Goal: Task Accomplishment & Management: Use online tool/utility

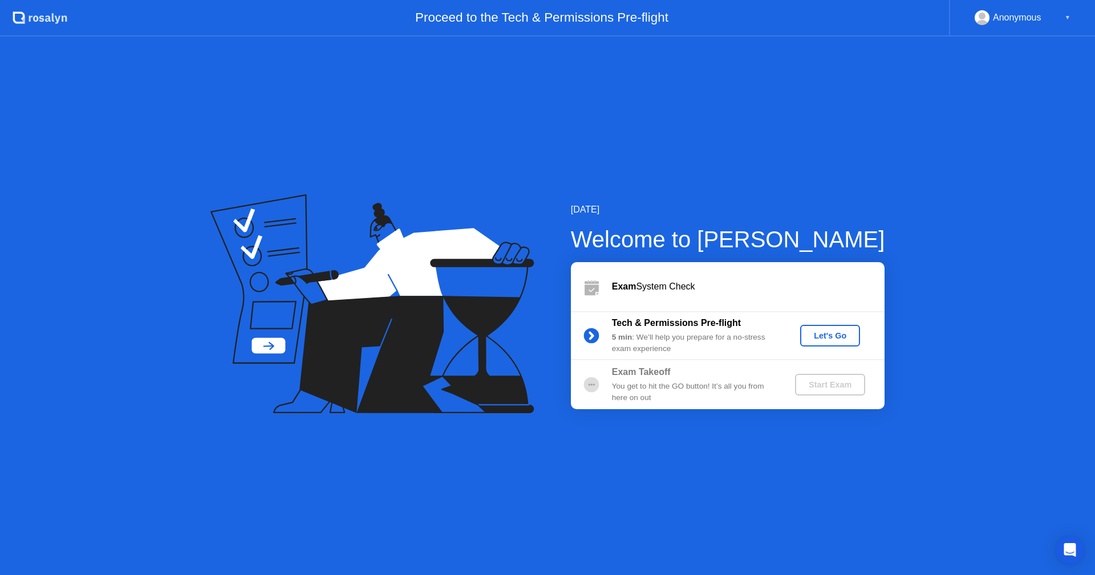
click at [819, 332] on div "Let's Go" at bounding box center [830, 335] width 51 height 9
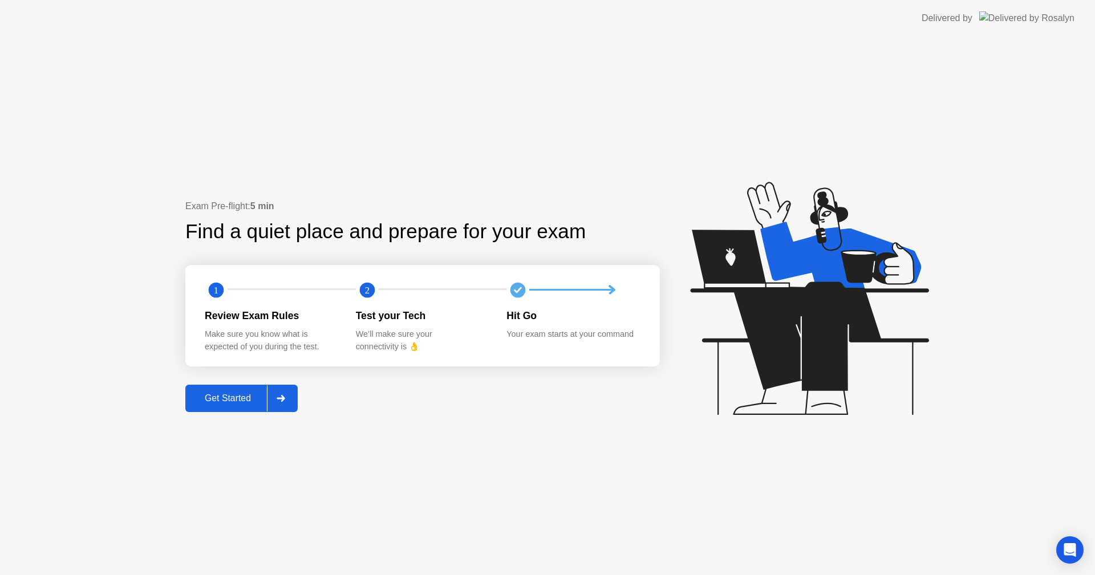
click at [259, 319] on div "Review Exam Rules" at bounding box center [271, 315] width 133 height 15
click at [385, 315] on div "Test your Tech" at bounding box center [422, 315] width 133 height 15
click at [504, 316] on div "Test your Tech We’ll make sure your connectivity is 👌" at bounding box center [431, 330] width 151 height 45
click at [511, 315] on div "Hit Go" at bounding box center [572, 315] width 133 height 15
click at [227, 402] on div "Get Started" at bounding box center [228, 398] width 78 height 10
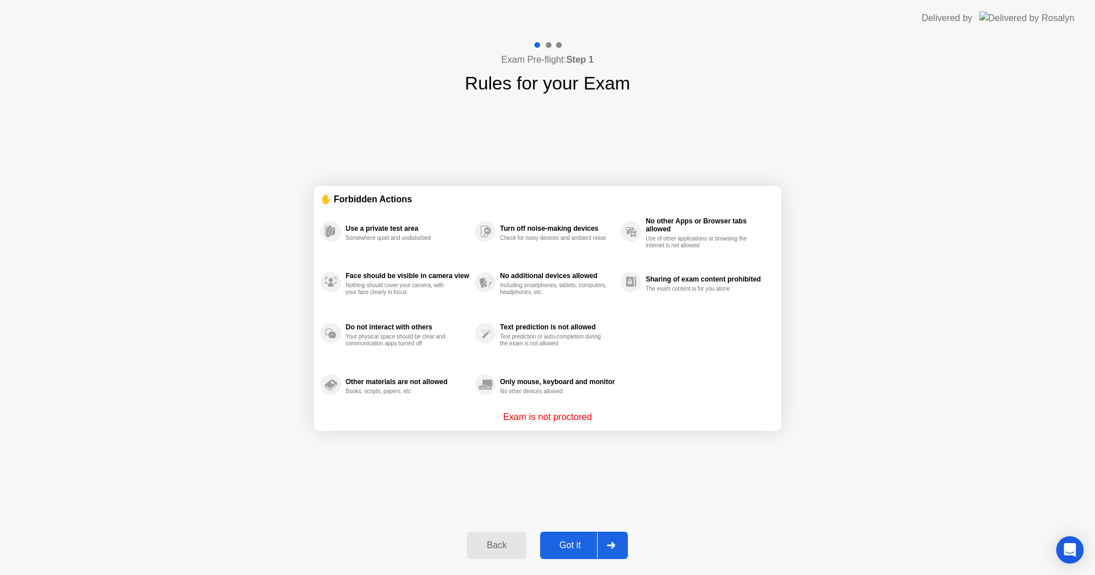
click at [392, 236] on div "Somewhere quiet and undisturbed" at bounding box center [400, 238] width 108 height 7
click at [559, 414] on p "Exam is not proctored" at bounding box center [547, 418] width 89 height 14
click at [580, 542] on div "Got it" at bounding box center [570, 546] width 54 height 10
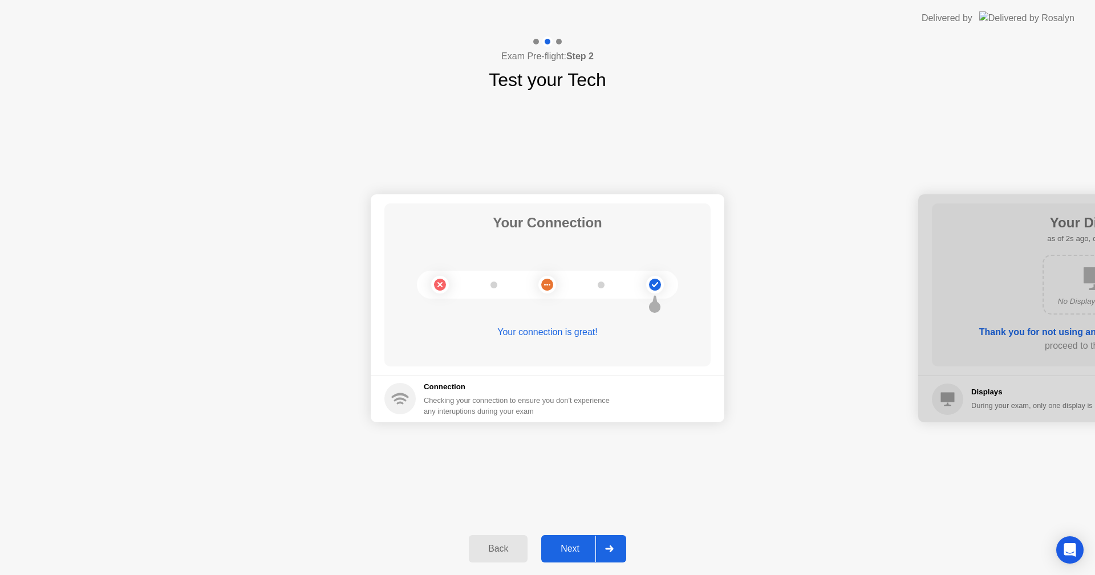
click at [570, 551] on div "Next" at bounding box center [570, 549] width 51 height 10
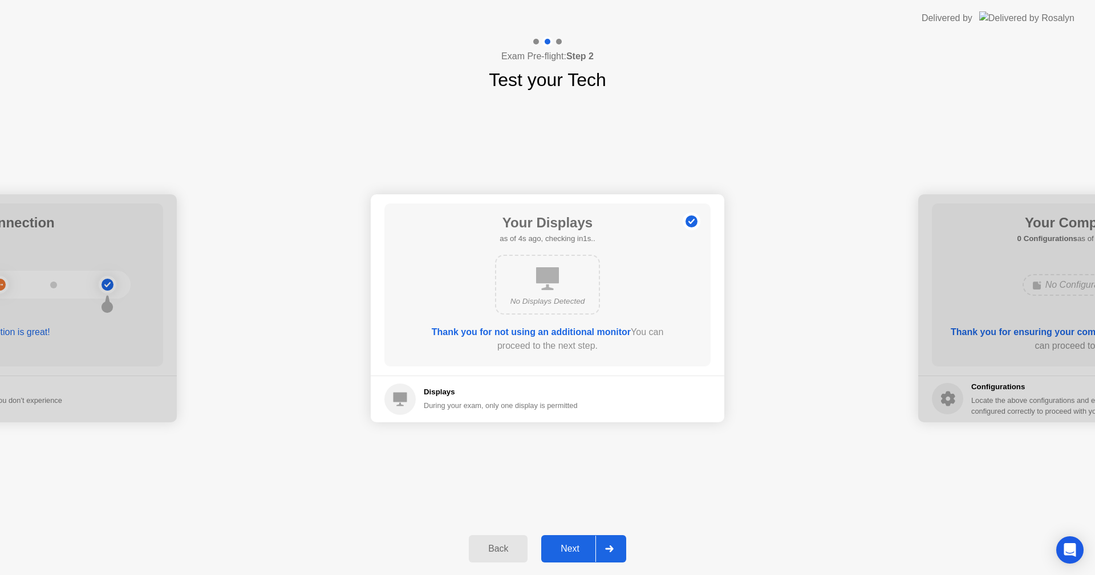
click at [580, 553] on div "Next" at bounding box center [570, 549] width 51 height 10
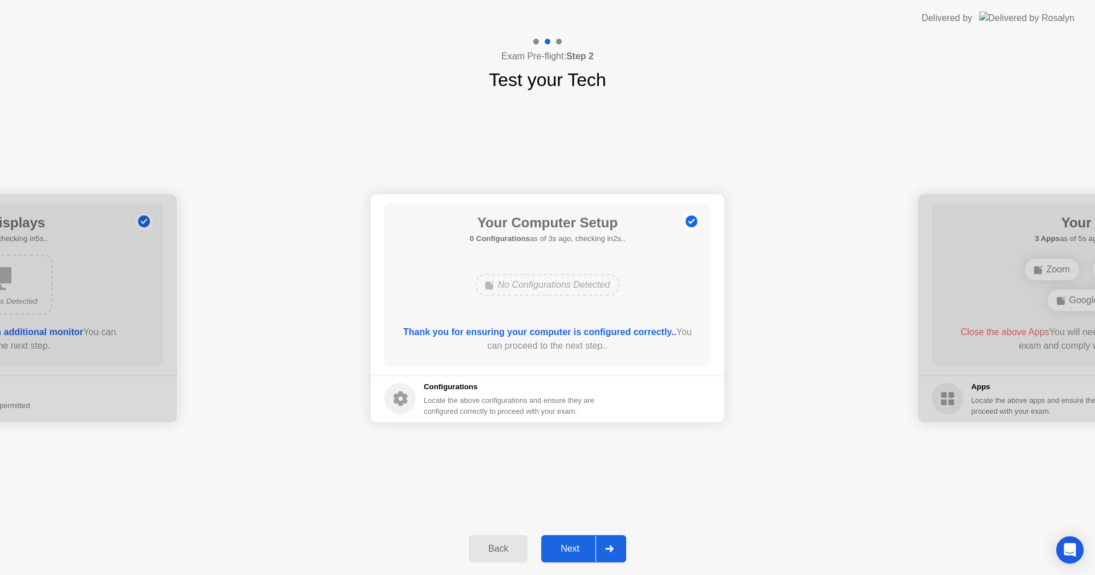
click at [508, 403] on div "Locate the above configurations and ensure they are configured correctly to pro…" at bounding box center [510, 406] width 173 height 22
click at [638, 317] on div "Your Computer Setup 0 Configurations as of 4s ago, checking in1s.. No Configura…" at bounding box center [547, 285] width 326 height 163
click at [587, 554] on div "Next" at bounding box center [570, 549] width 51 height 10
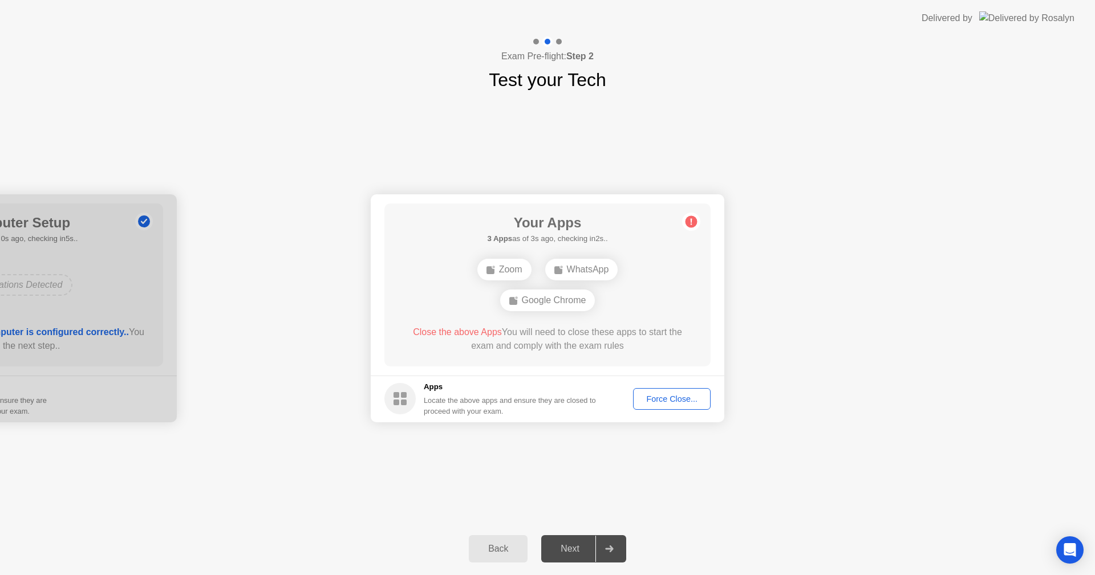
click at [667, 401] on div "Force Close..." at bounding box center [672, 399] width 70 height 9
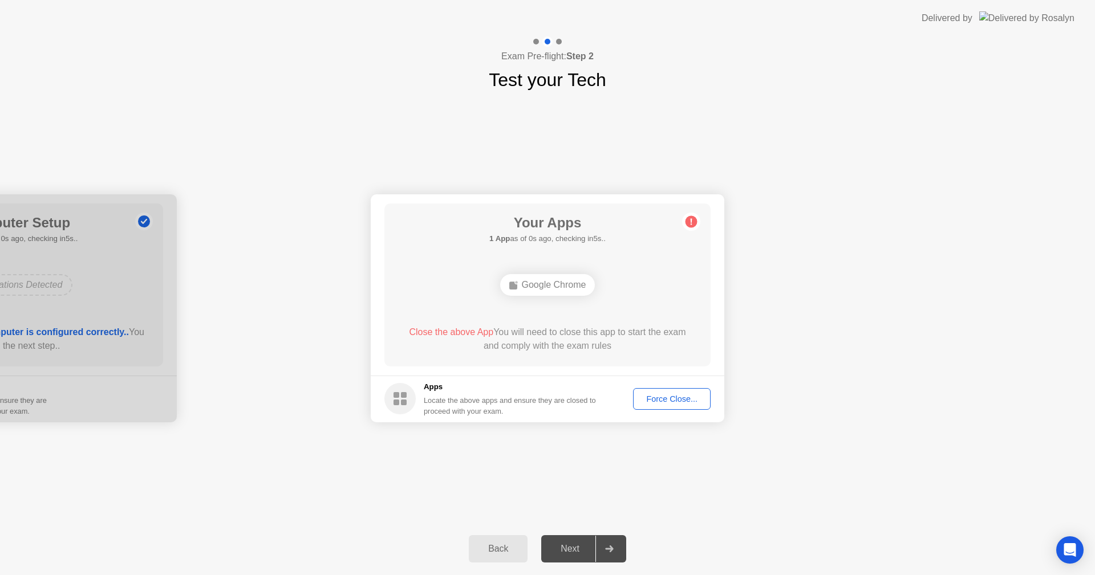
click at [647, 312] on div "Your Apps 1 App as of 0s ago, checking in5s.. Google Chrome Close the above App…" at bounding box center [547, 285] width 326 height 163
click at [571, 299] on div "Google Chrome" at bounding box center [547, 285] width 261 height 31
click at [583, 340] on div "Close the above App You will need to close this app to start the exam and compl…" at bounding box center [548, 339] width 294 height 27
click at [695, 398] on div "Force Close..." at bounding box center [672, 399] width 70 height 9
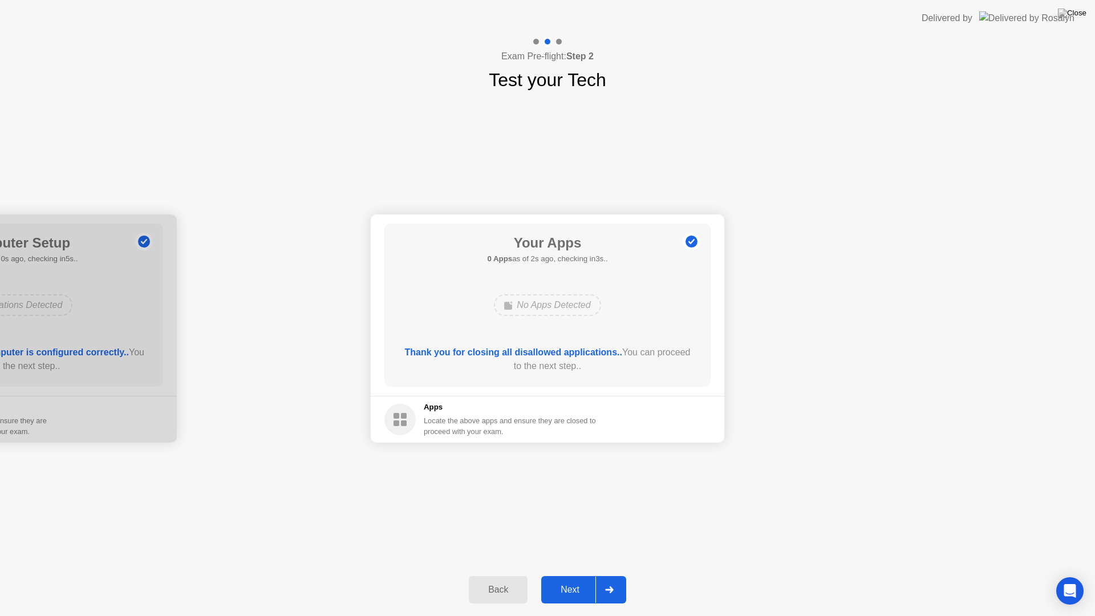
click at [571, 575] on div "Next" at bounding box center [570, 589] width 51 height 10
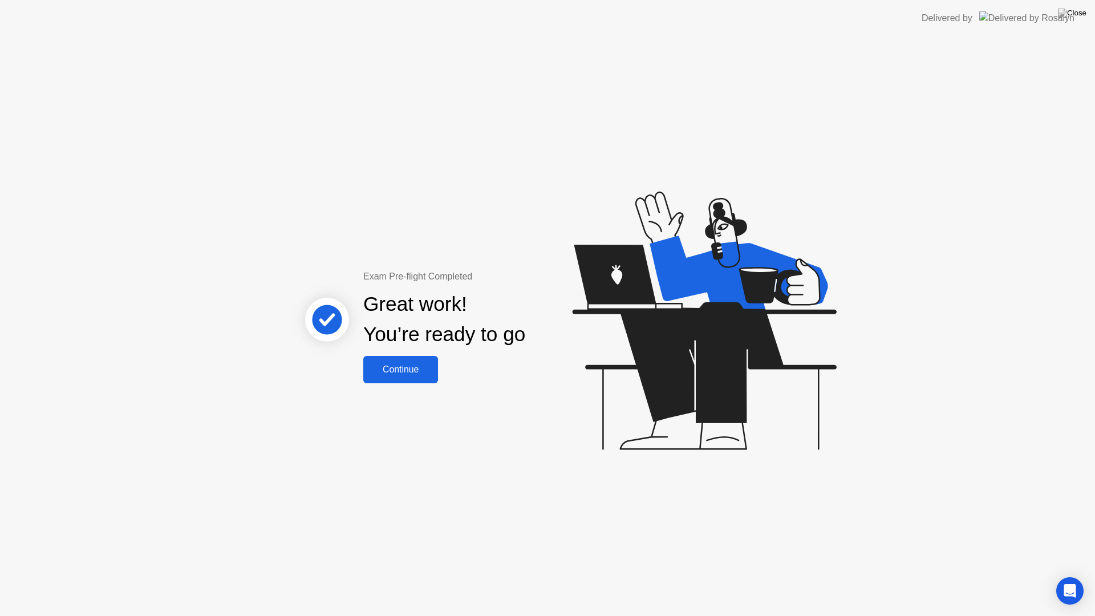
click at [411, 370] on div "Continue" at bounding box center [401, 369] width 68 height 10
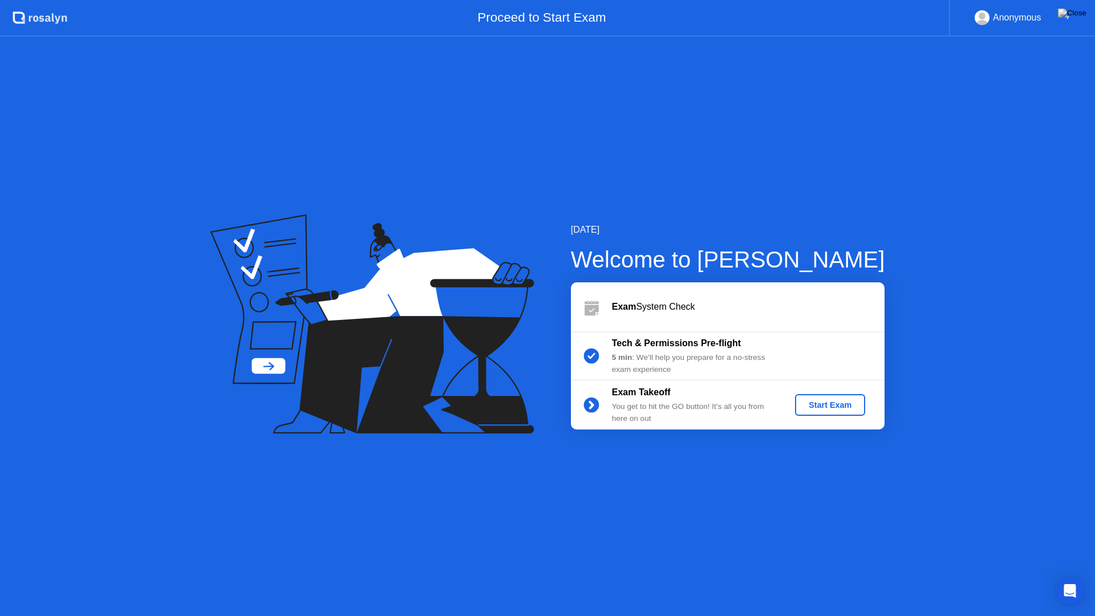
click at [818, 407] on div "Start Exam" at bounding box center [829, 404] width 61 height 9
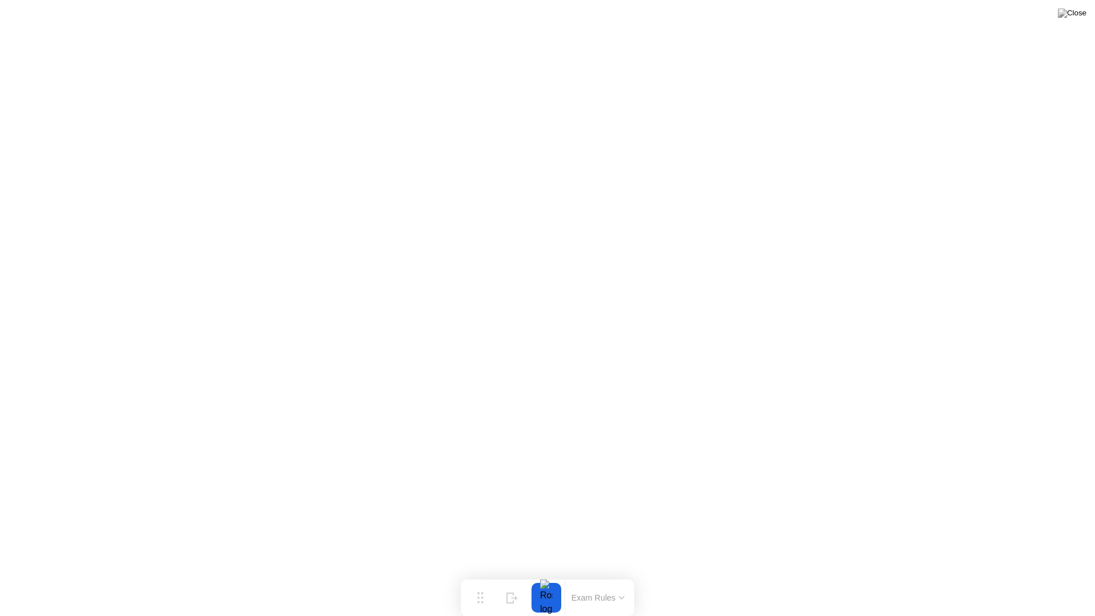
click at [622, 575] on icon at bounding box center [621, 597] width 5 height 2
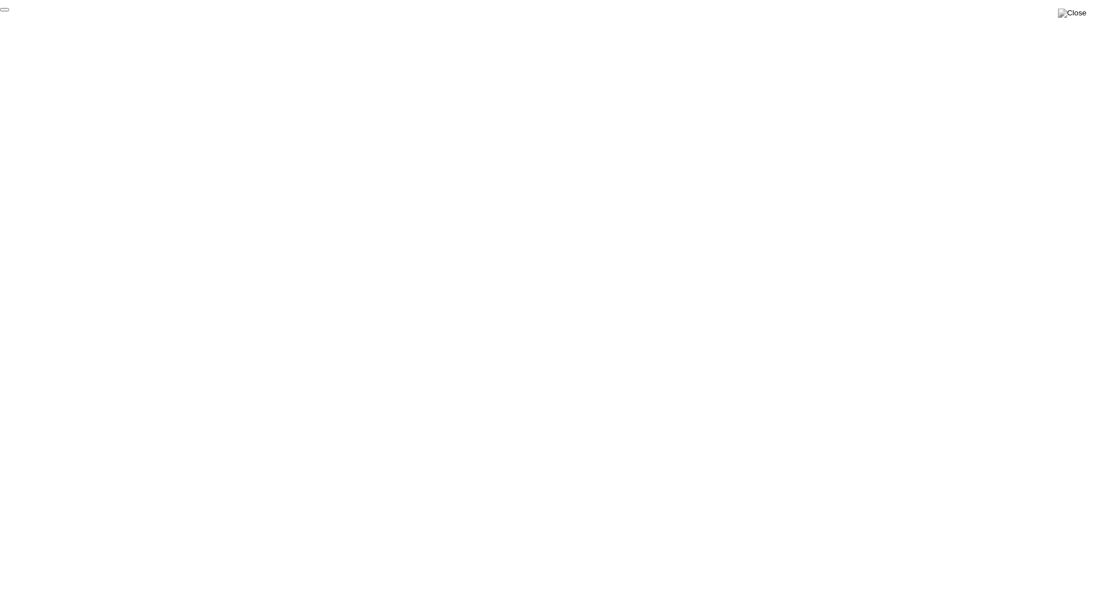
click div "End Proctoring Session"
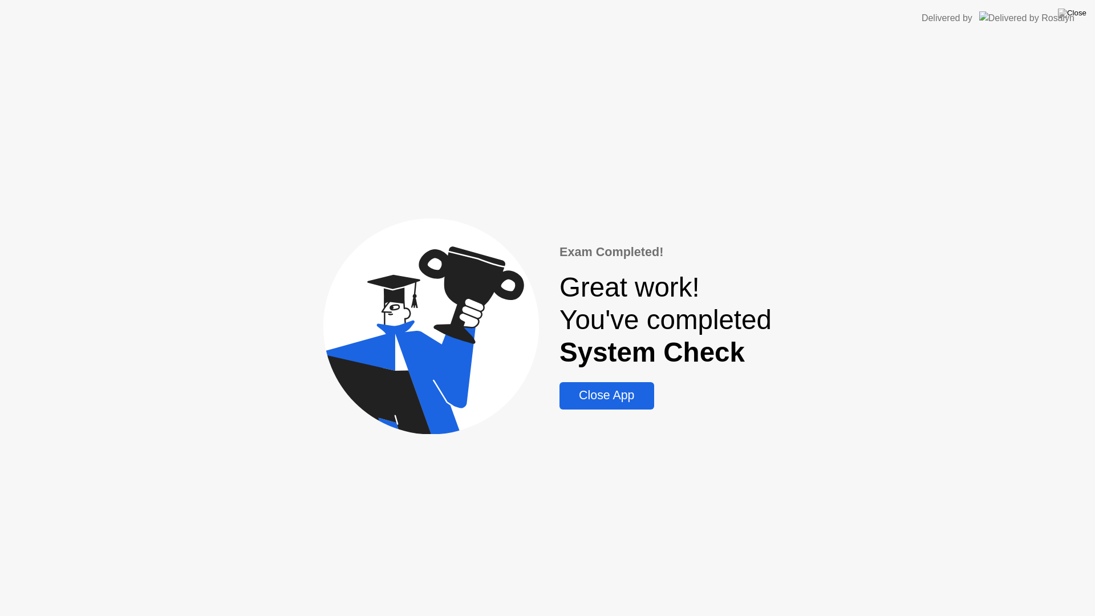
click at [619, 400] on div "Close App" at bounding box center [606, 395] width 87 height 14
